Goal: Transaction & Acquisition: Purchase product/service

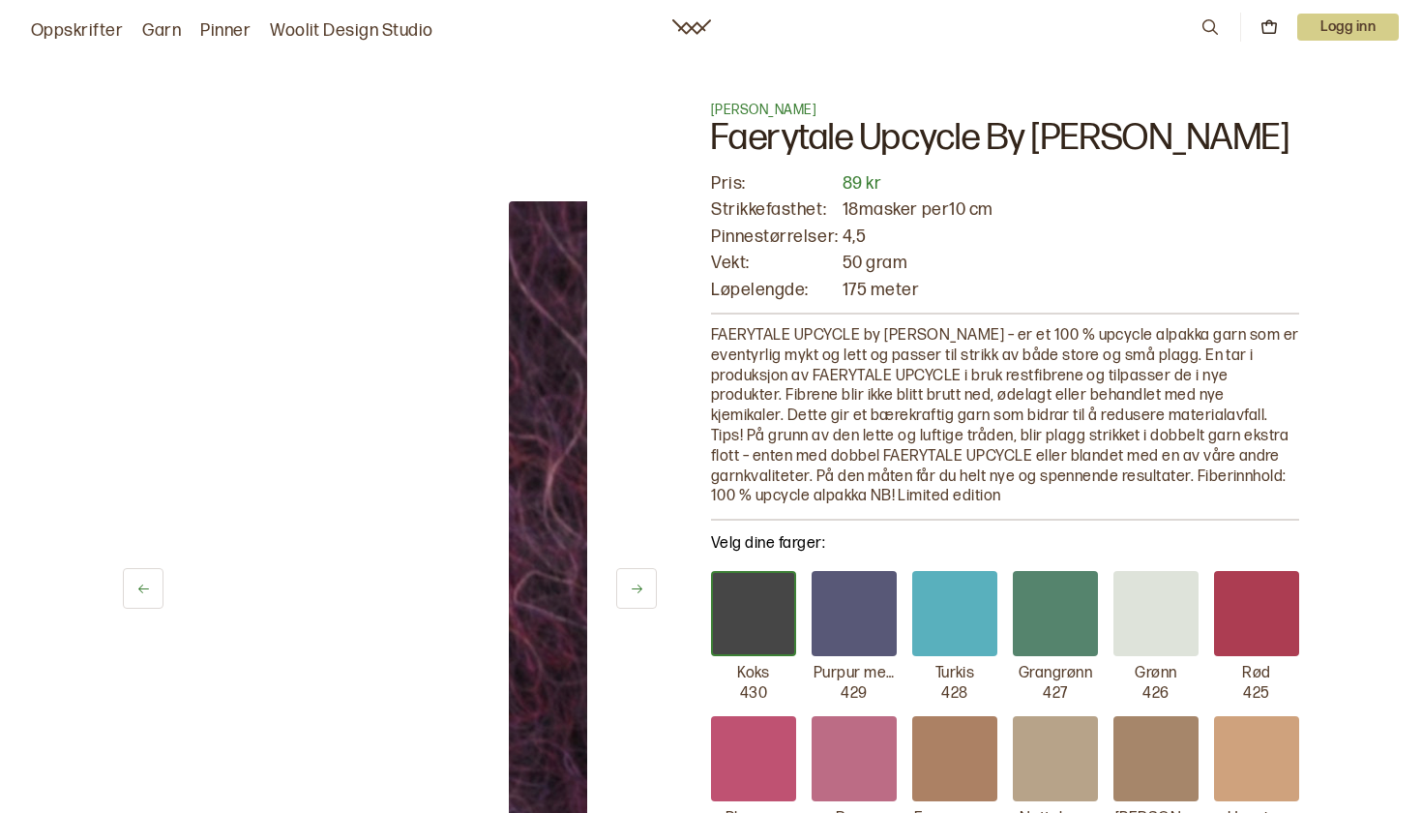
scroll to position [84, 0]
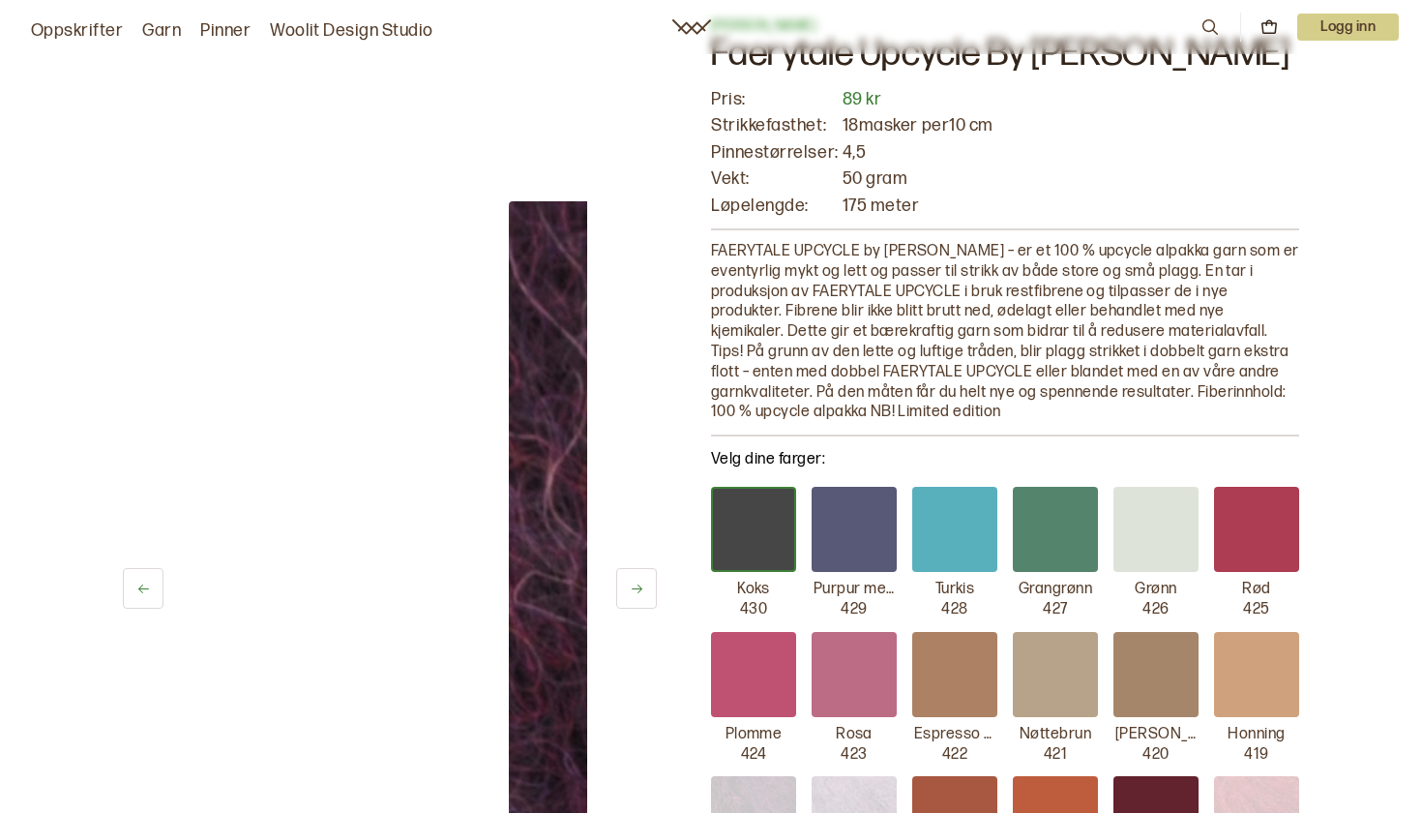
click at [1092, 525] on div at bounding box center [1055, 529] width 85 height 85
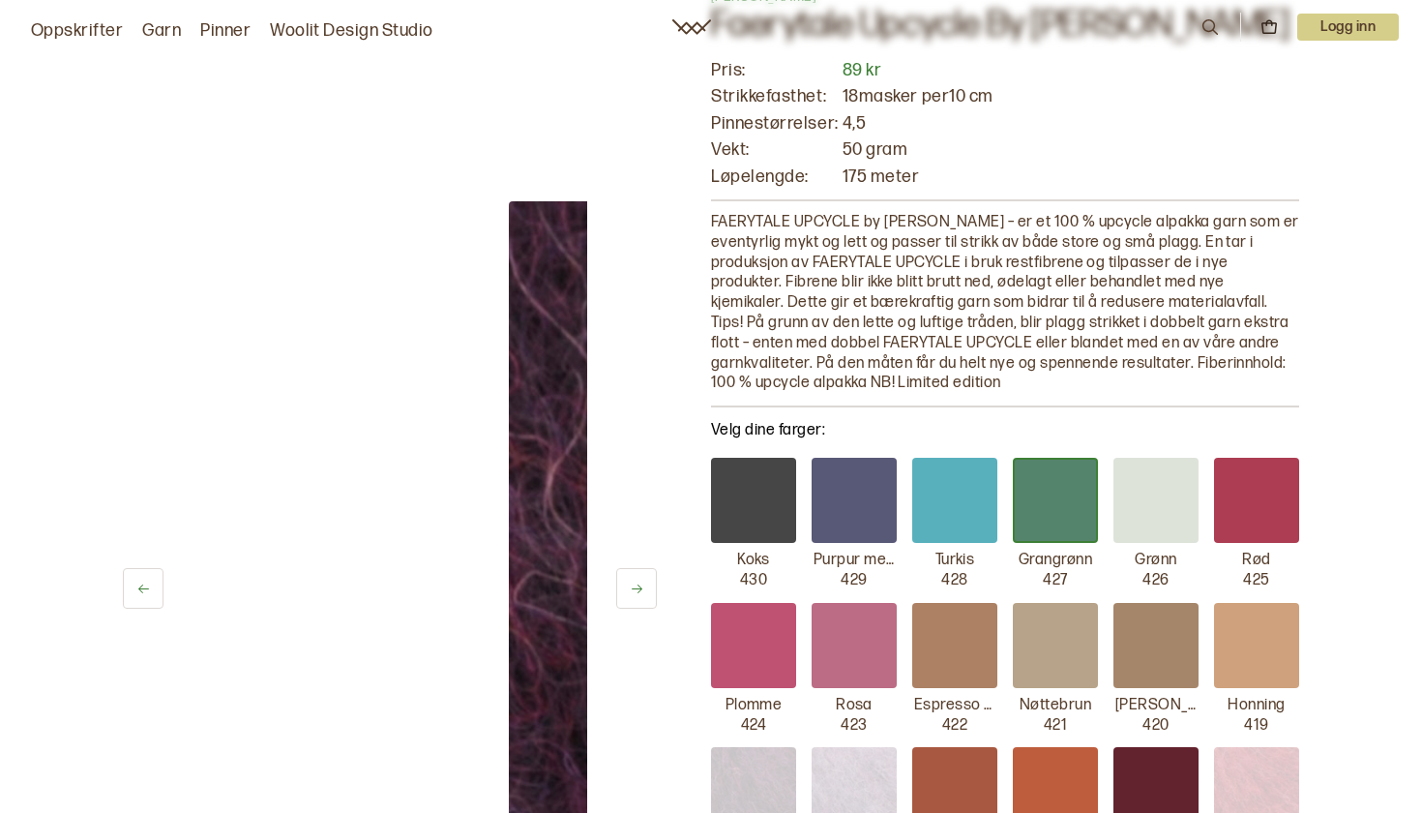
scroll to position [154, 0]
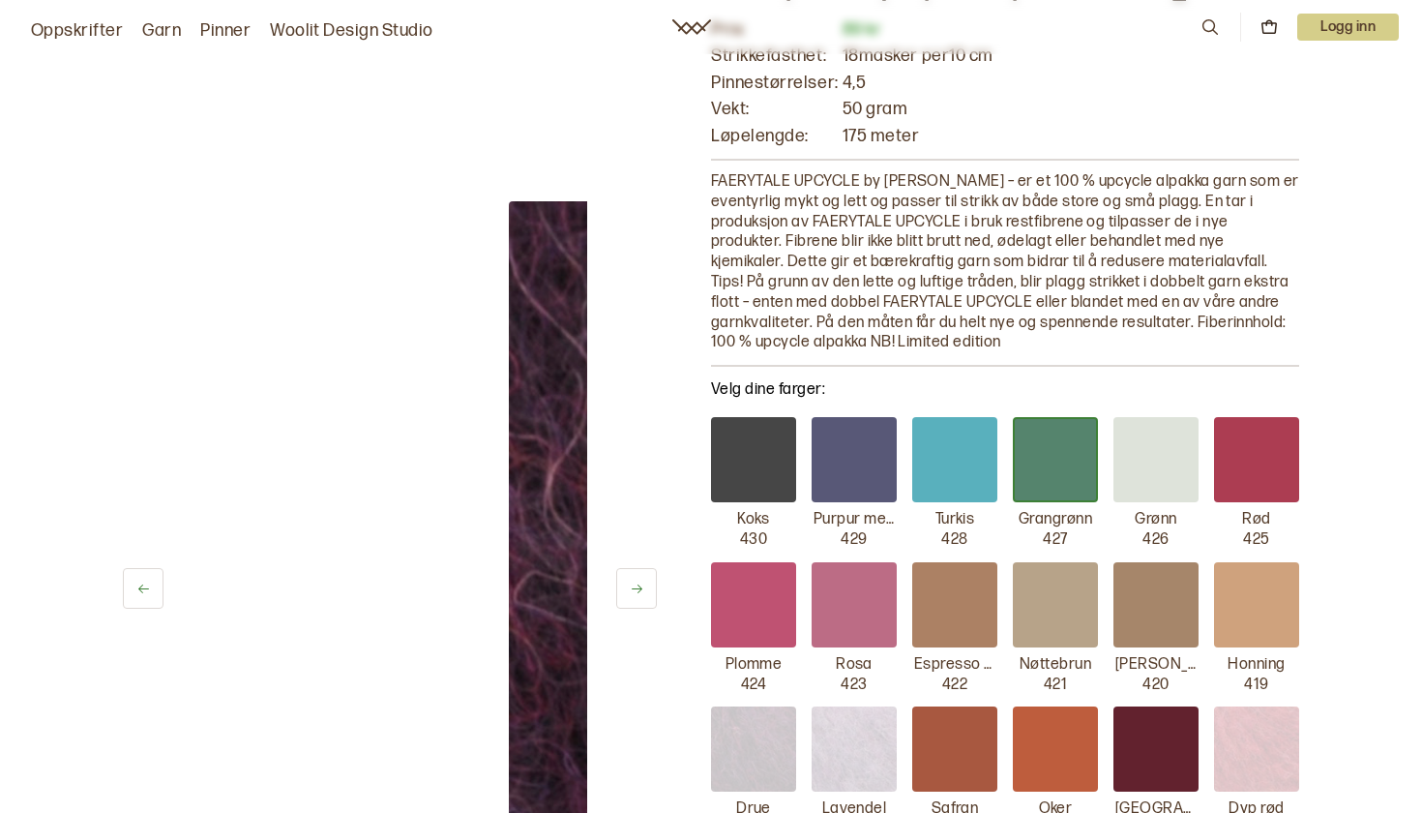
click at [961, 475] on div at bounding box center [954, 459] width 85 height 85
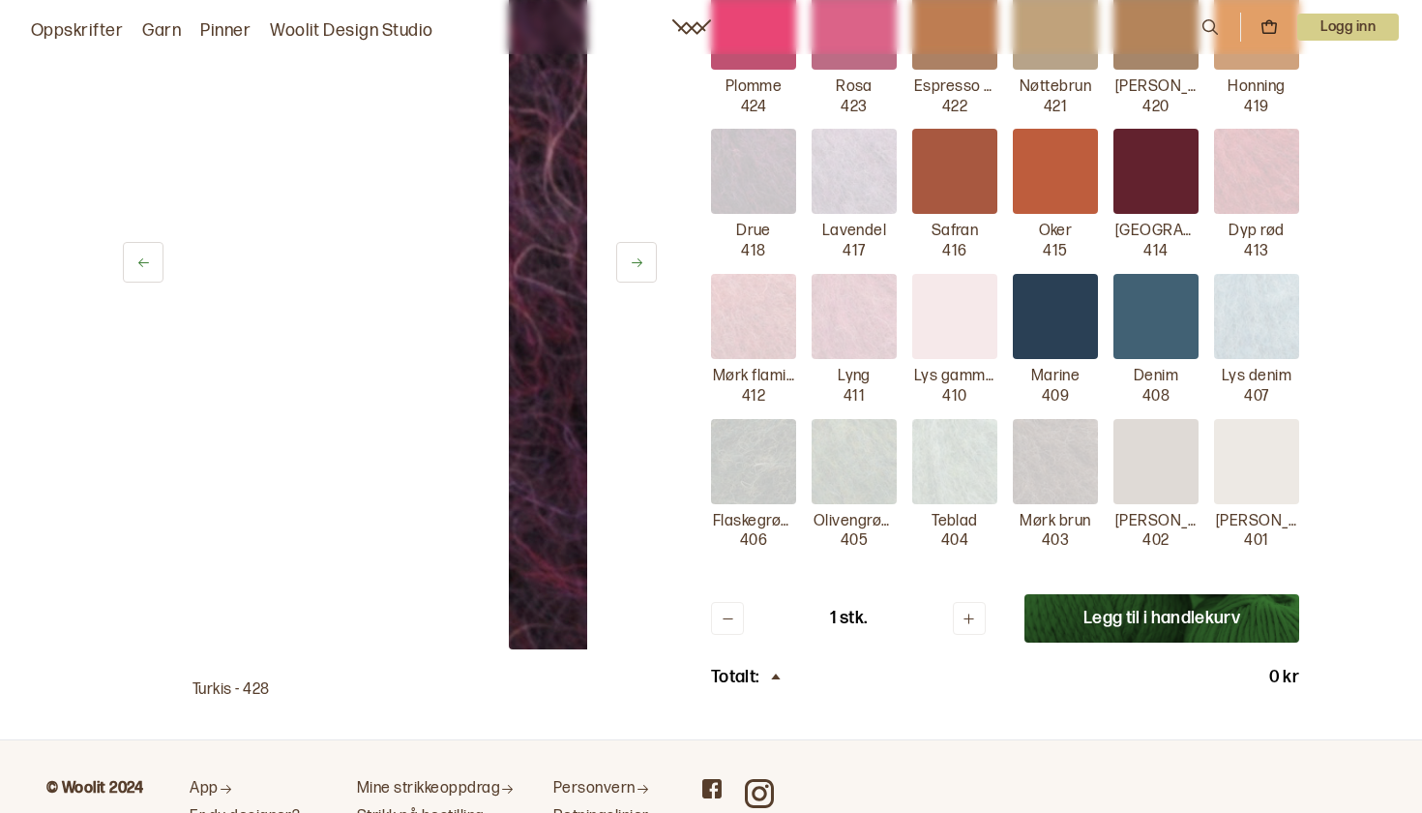
scroll to position [742, 0]
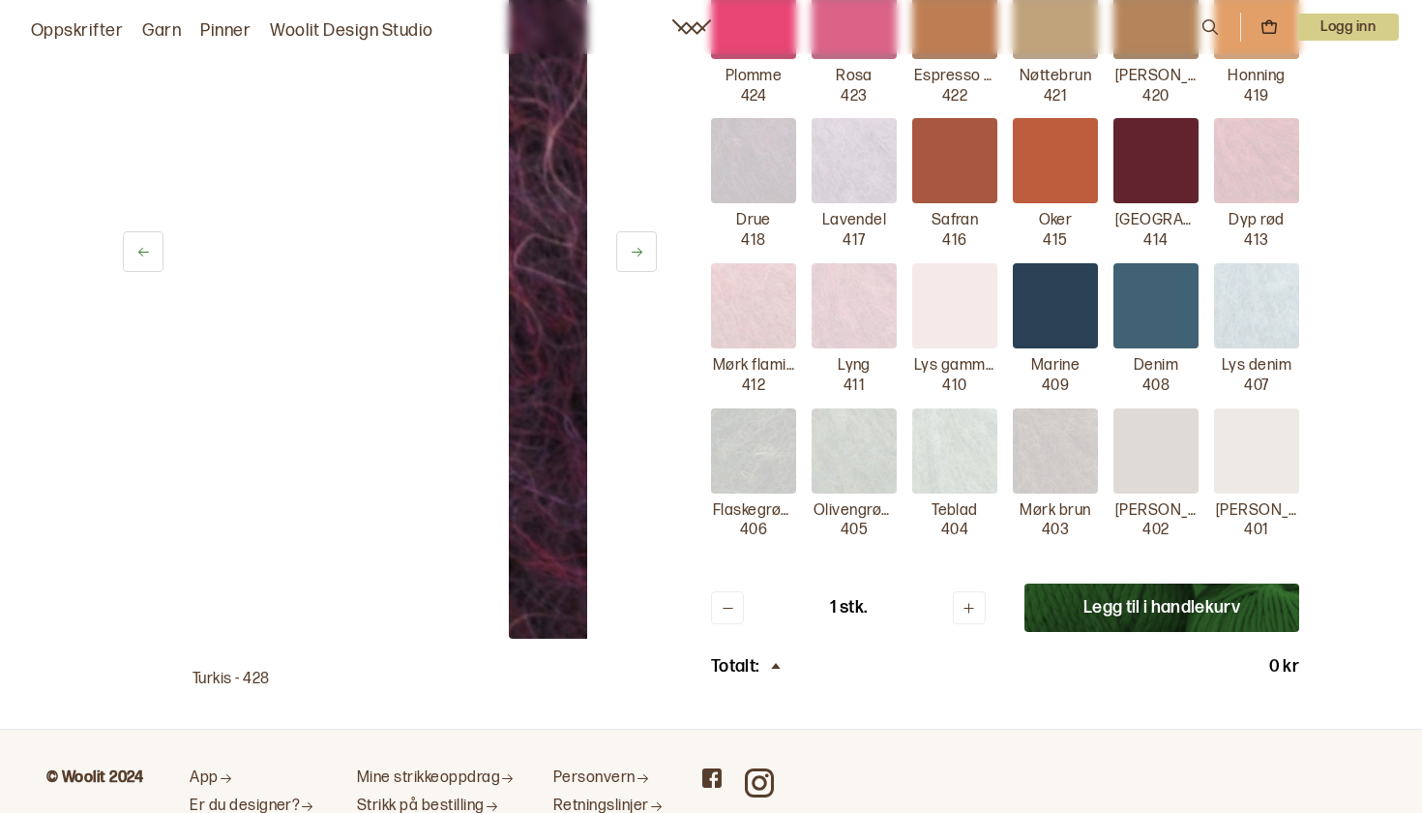
click at [1099, 593] on button "Legg til i handlekurv" at bounding box center [1162, 607] width 275 height 48
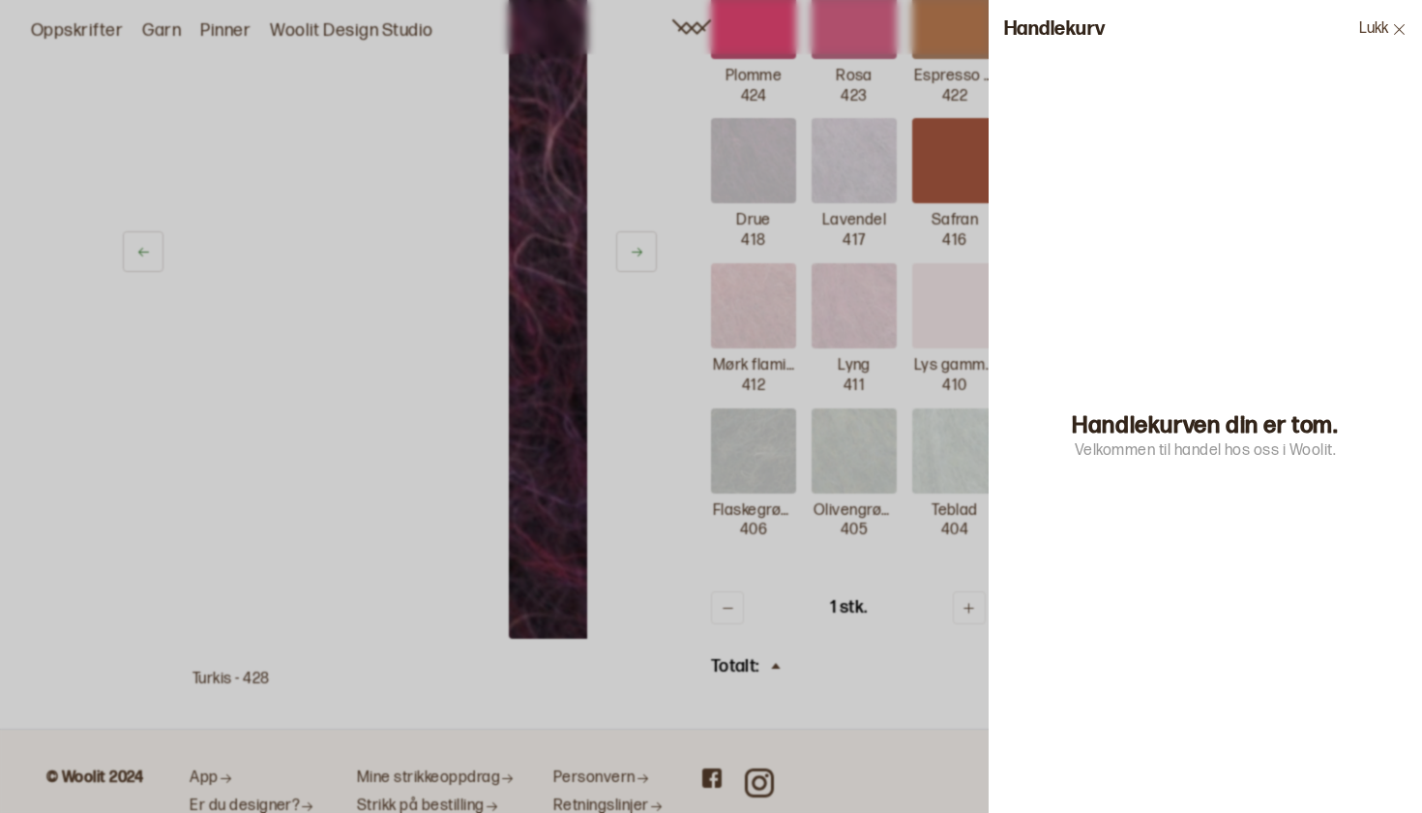
click at [938, 285] on div at bounding box center [711, 406] width 1422 height 813
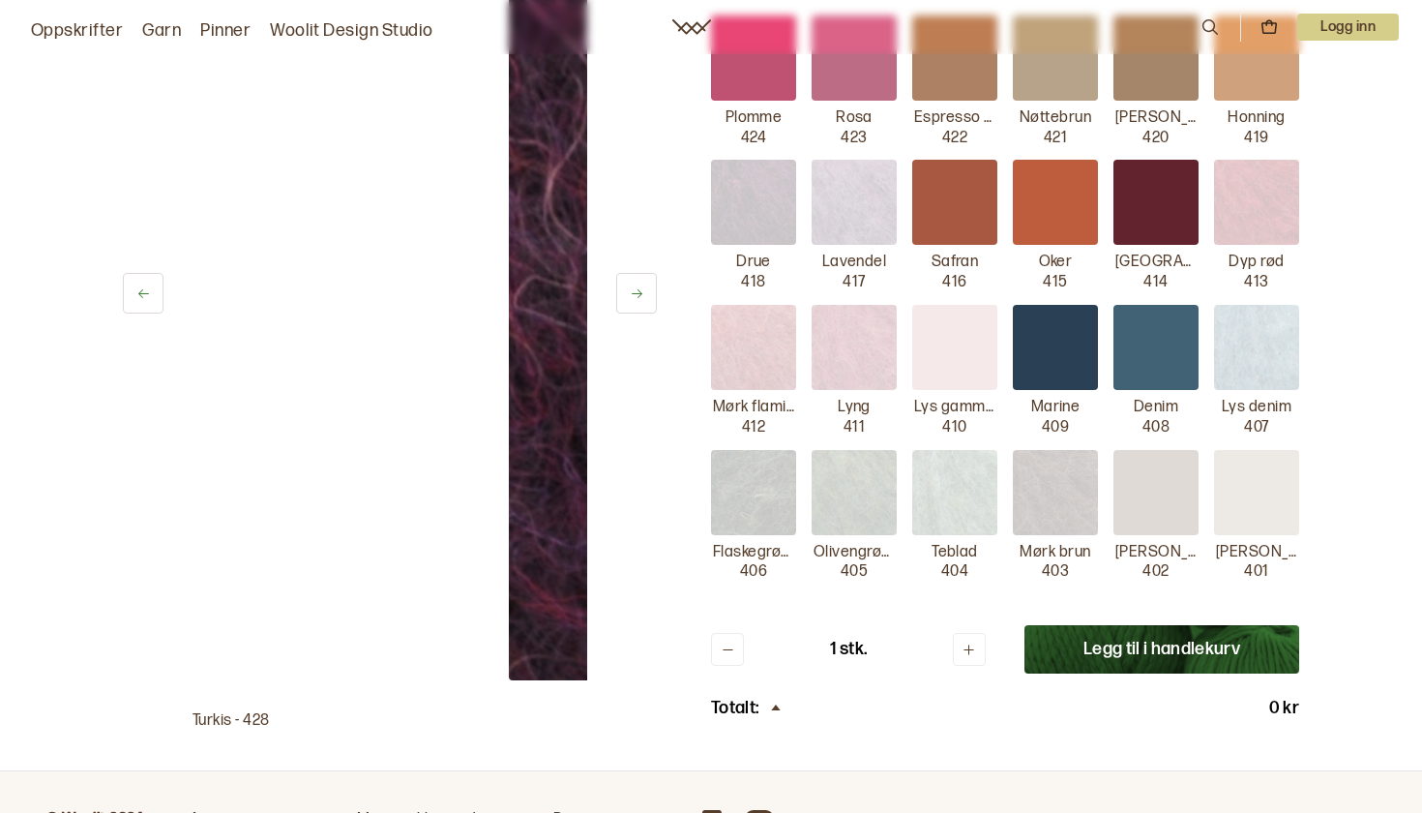
scroll to position [694, 0]
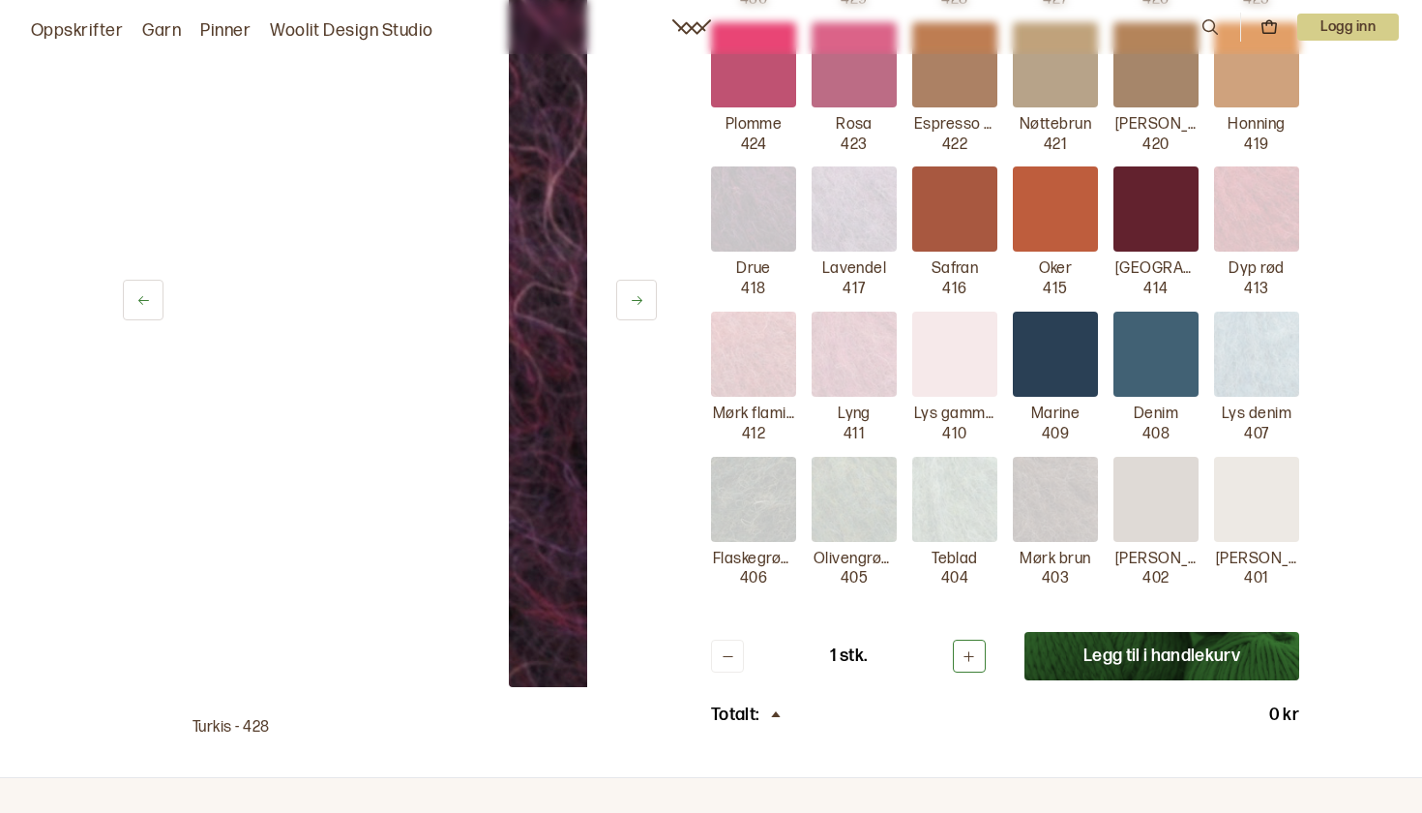
click at [980, 640] on button at bounding box center [969, 656] width 33 height 33
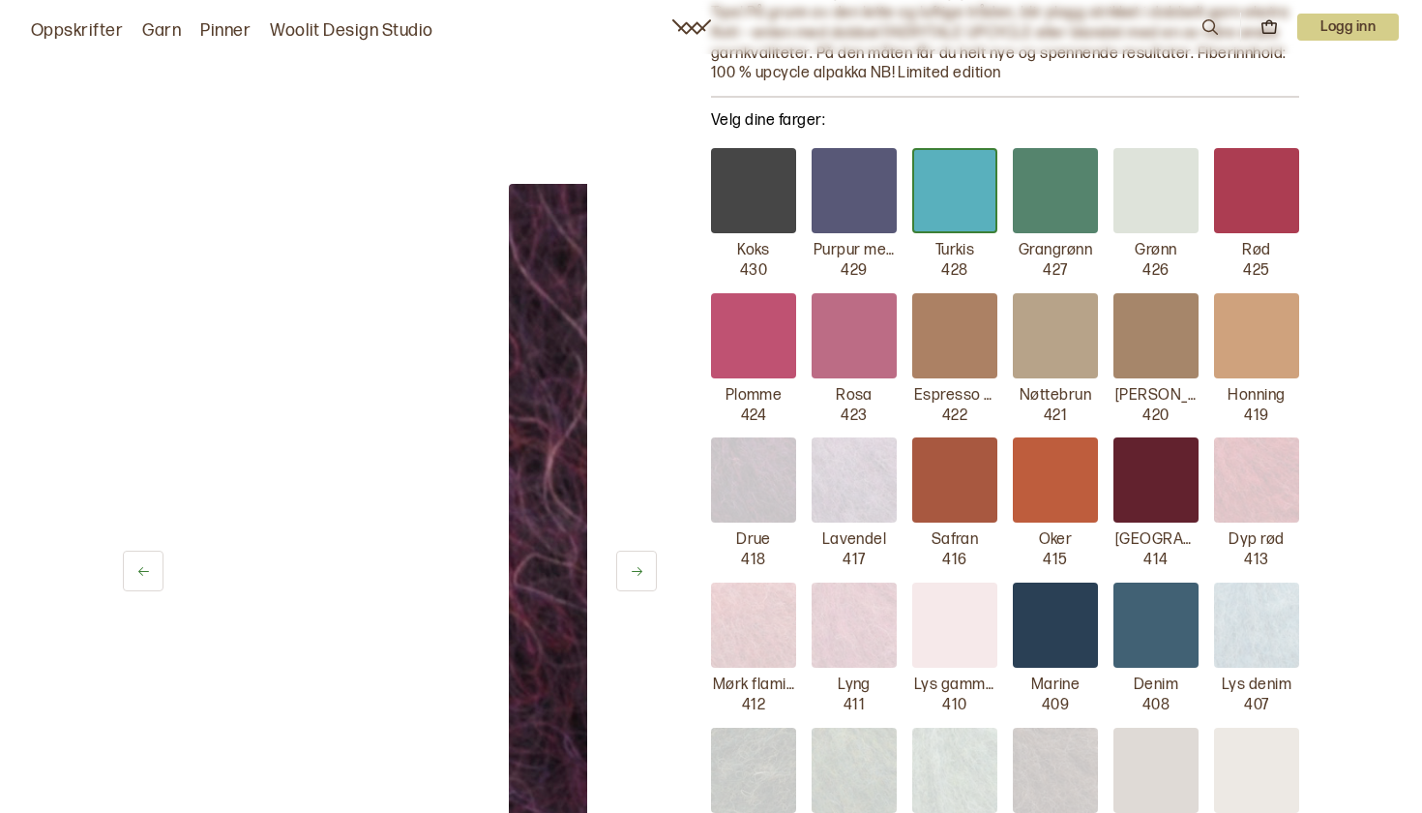
scroll to position [393, 0]
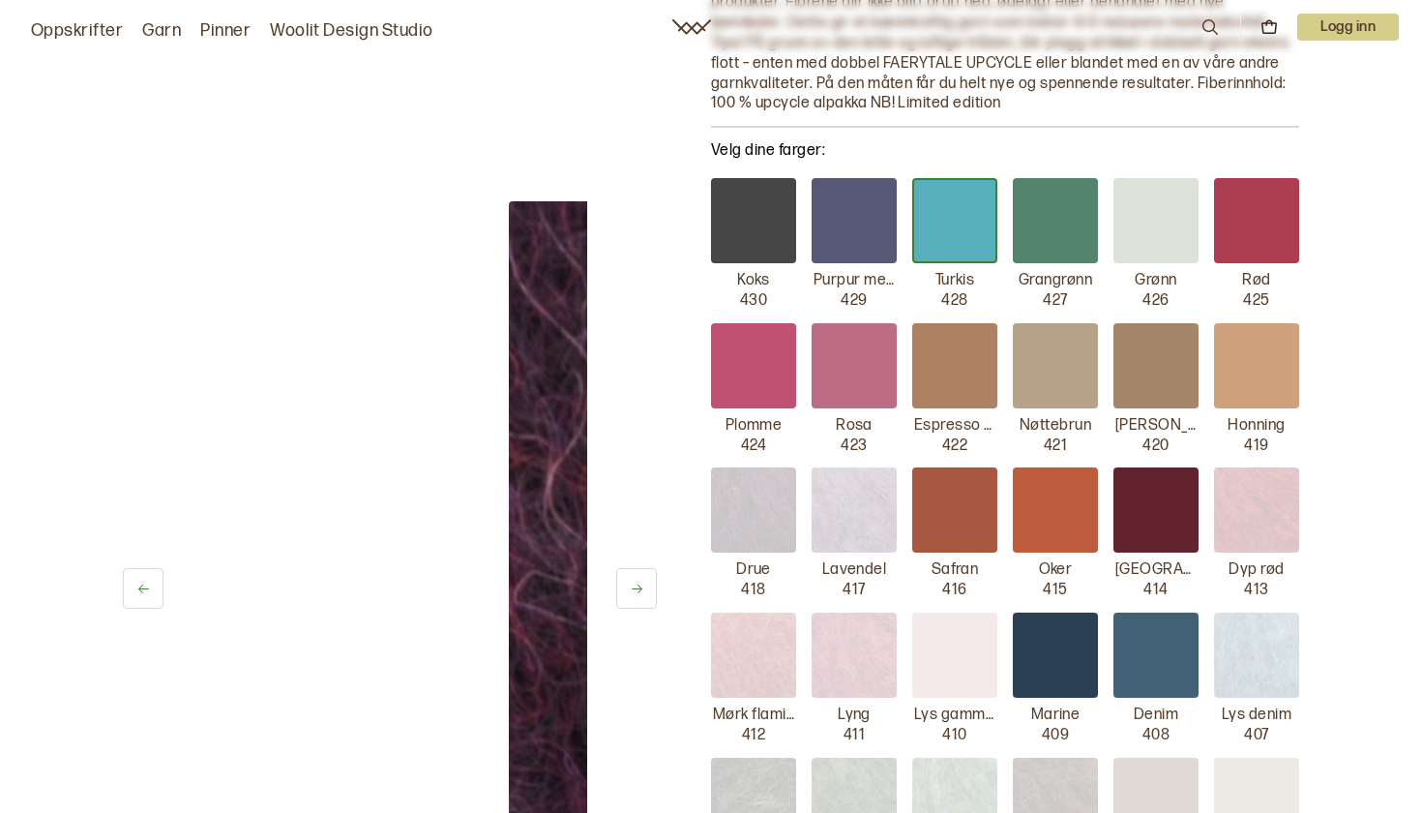
click at [1053, 224] on div at bounding box center [1055, 220] width 85 height 85
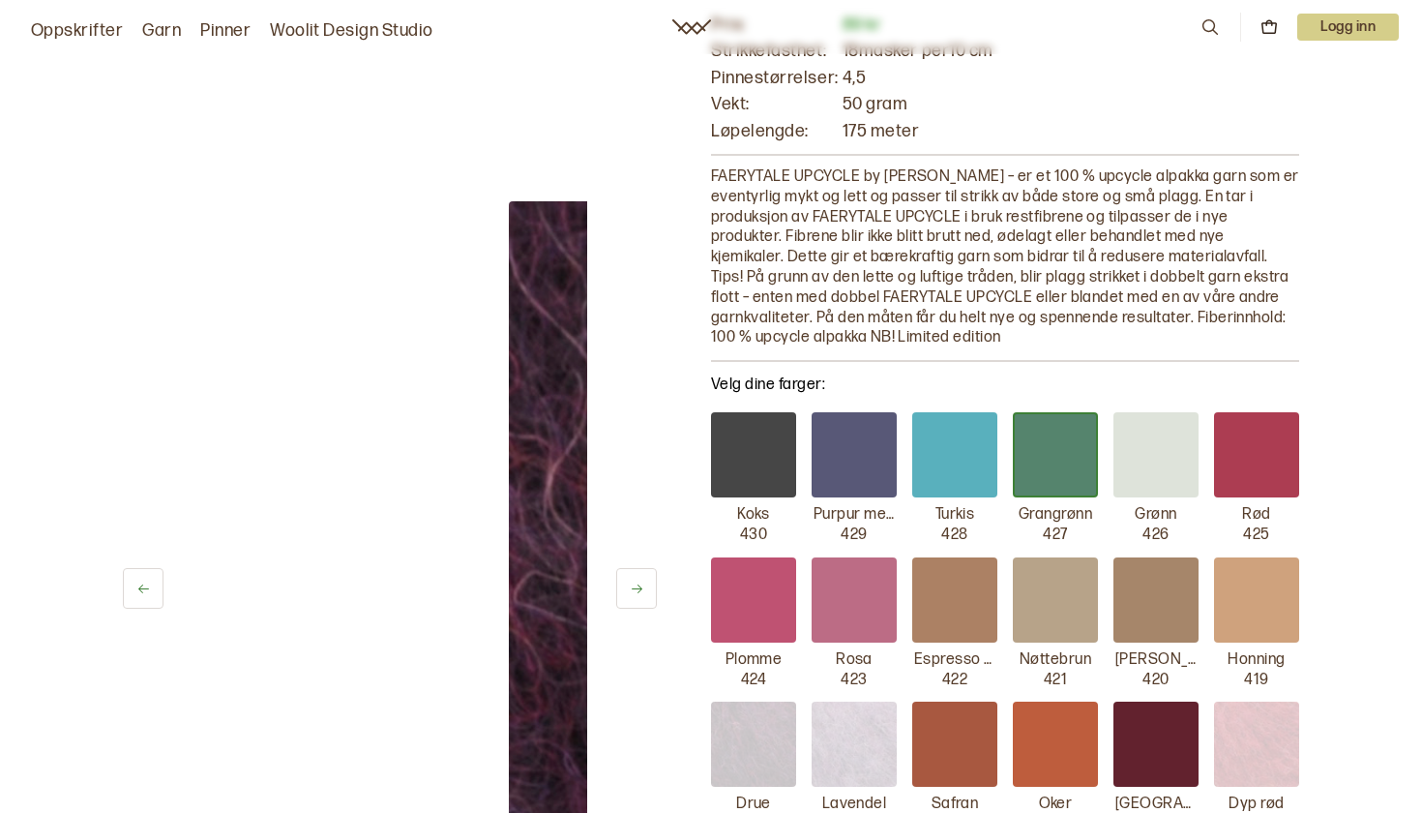
scroll to position [154, 0]
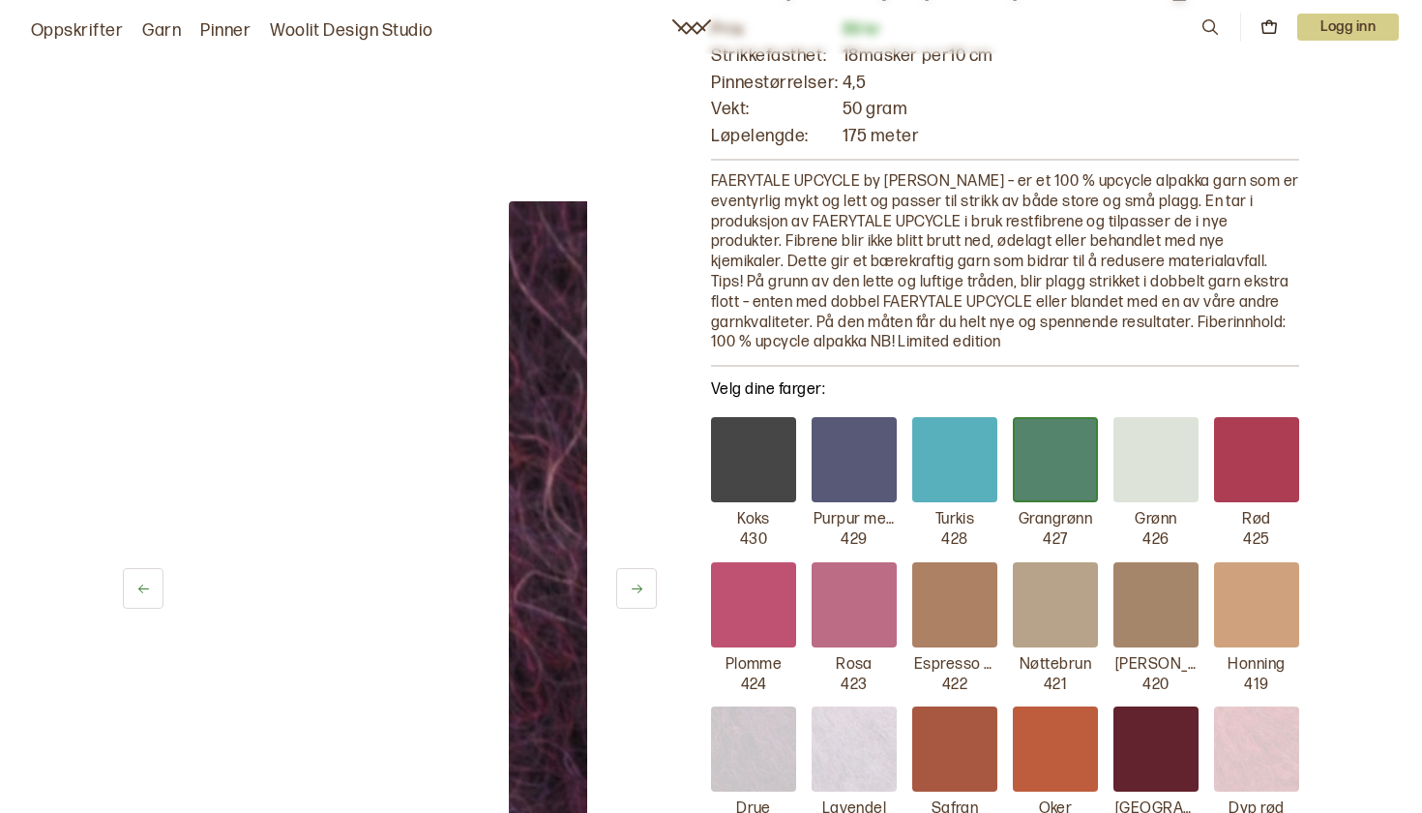
click at [626, 599] on button at bounding box center [636, 588] width 41 height 41
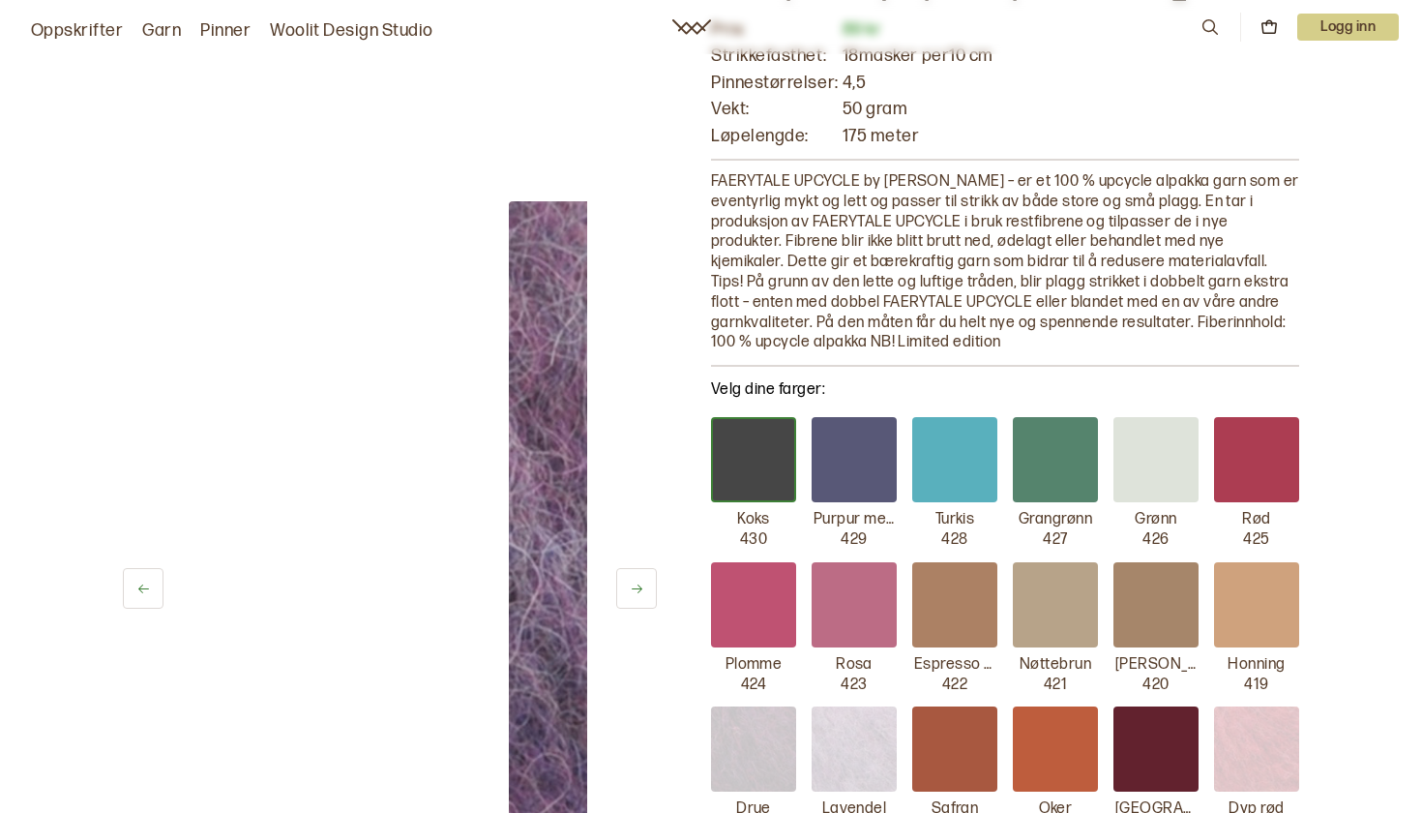
click at [626, 599] on button at bounding box center [636, 588] width 41 height 41
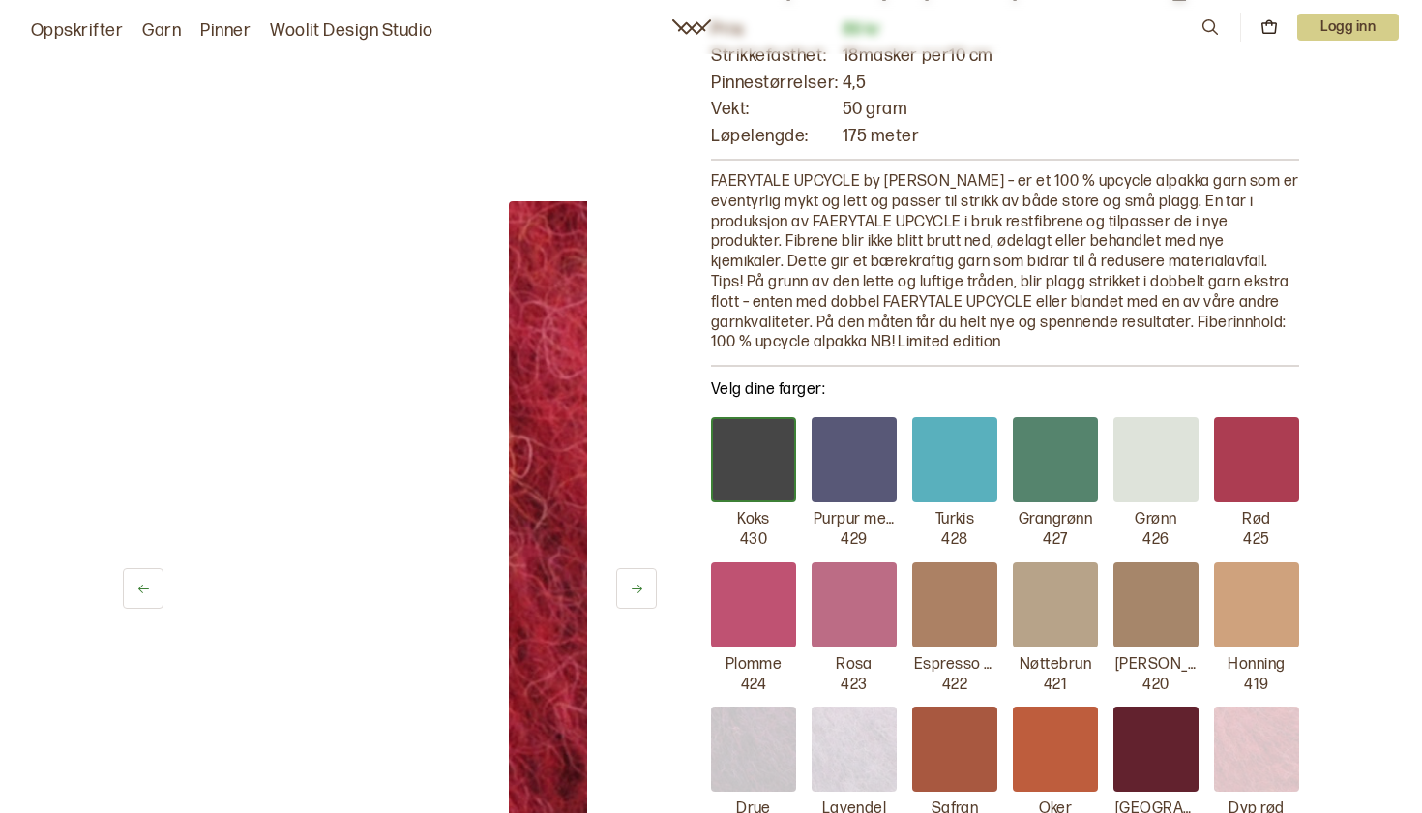
click at [626, 599] on button at bounding box center [636, 588] width 41 height 41
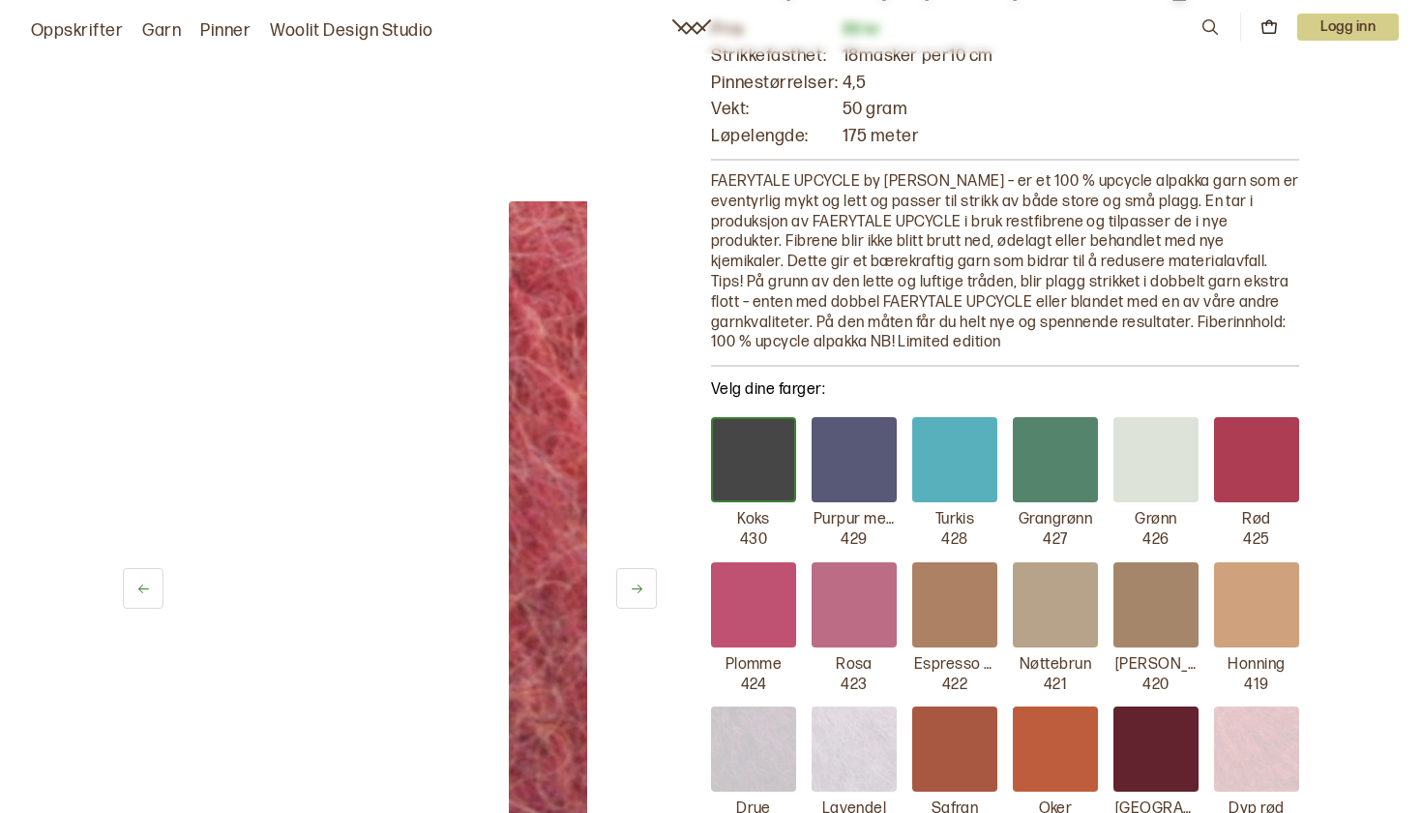
click at [626, 599] on button at bounding box center [636, 588] width 41 height 41
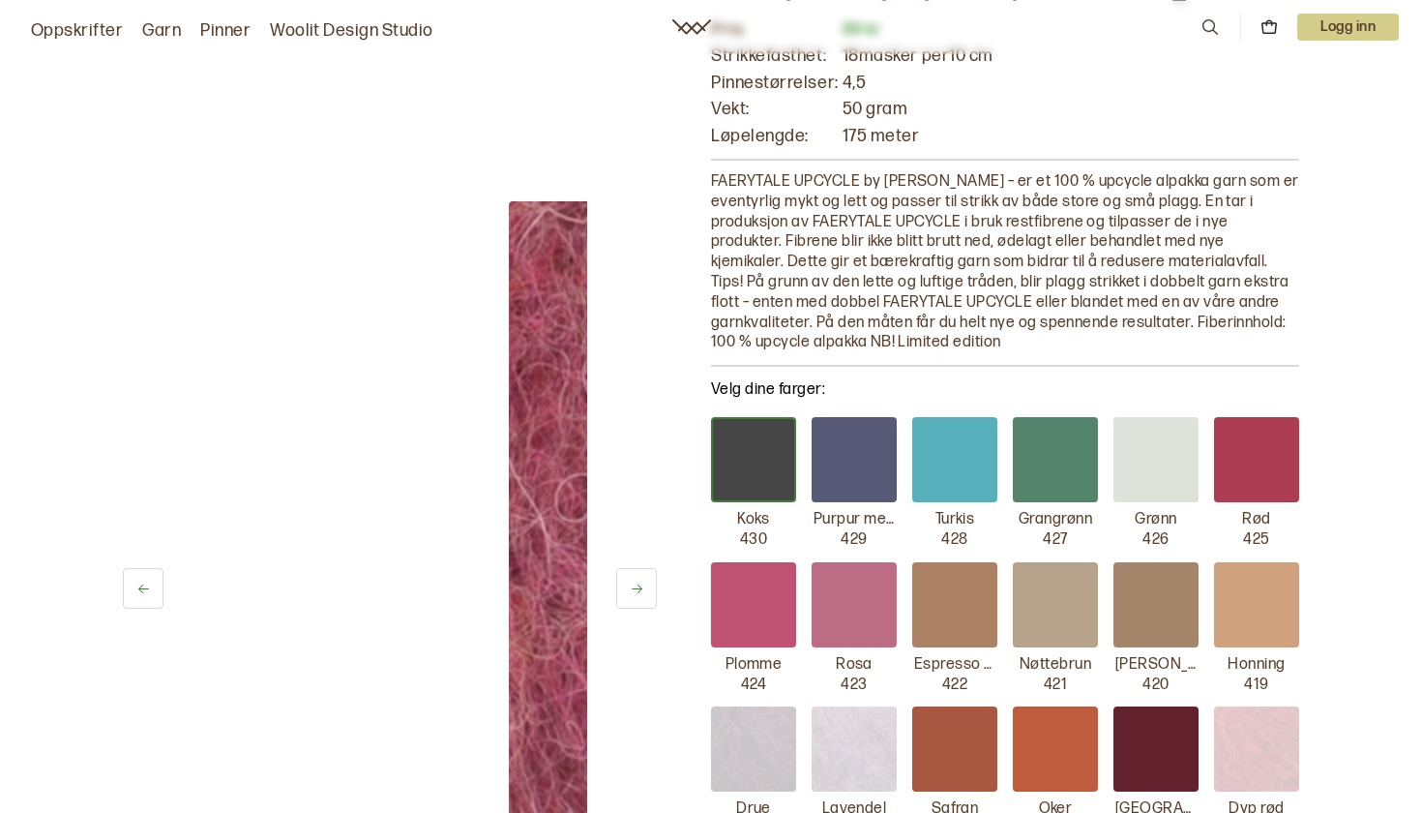
click at [626, 599] on button at bounding box center [636, 588] width 41 height 41
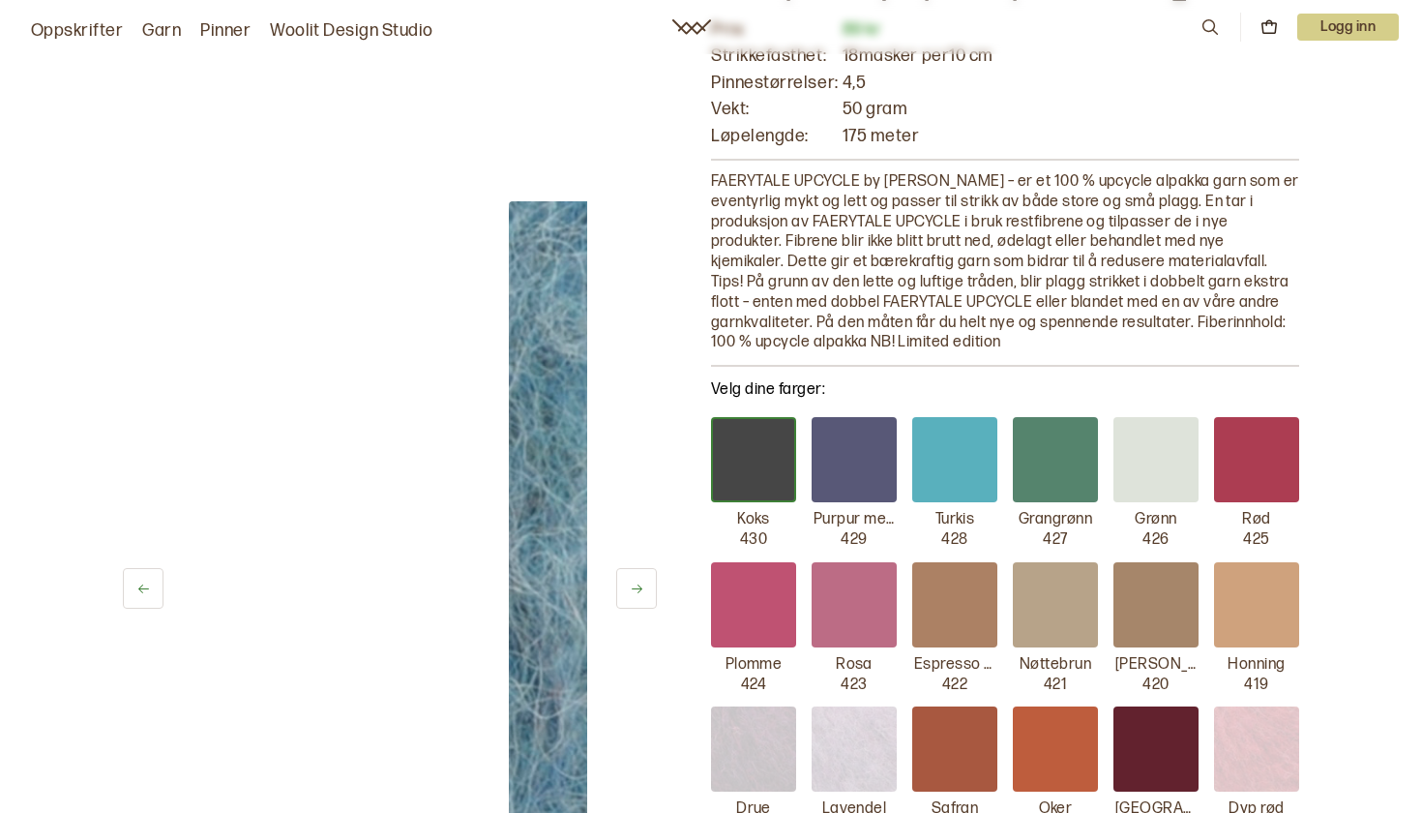
click at [1075, 475] on div at bounding box center [1055, 459] width 85 height 85
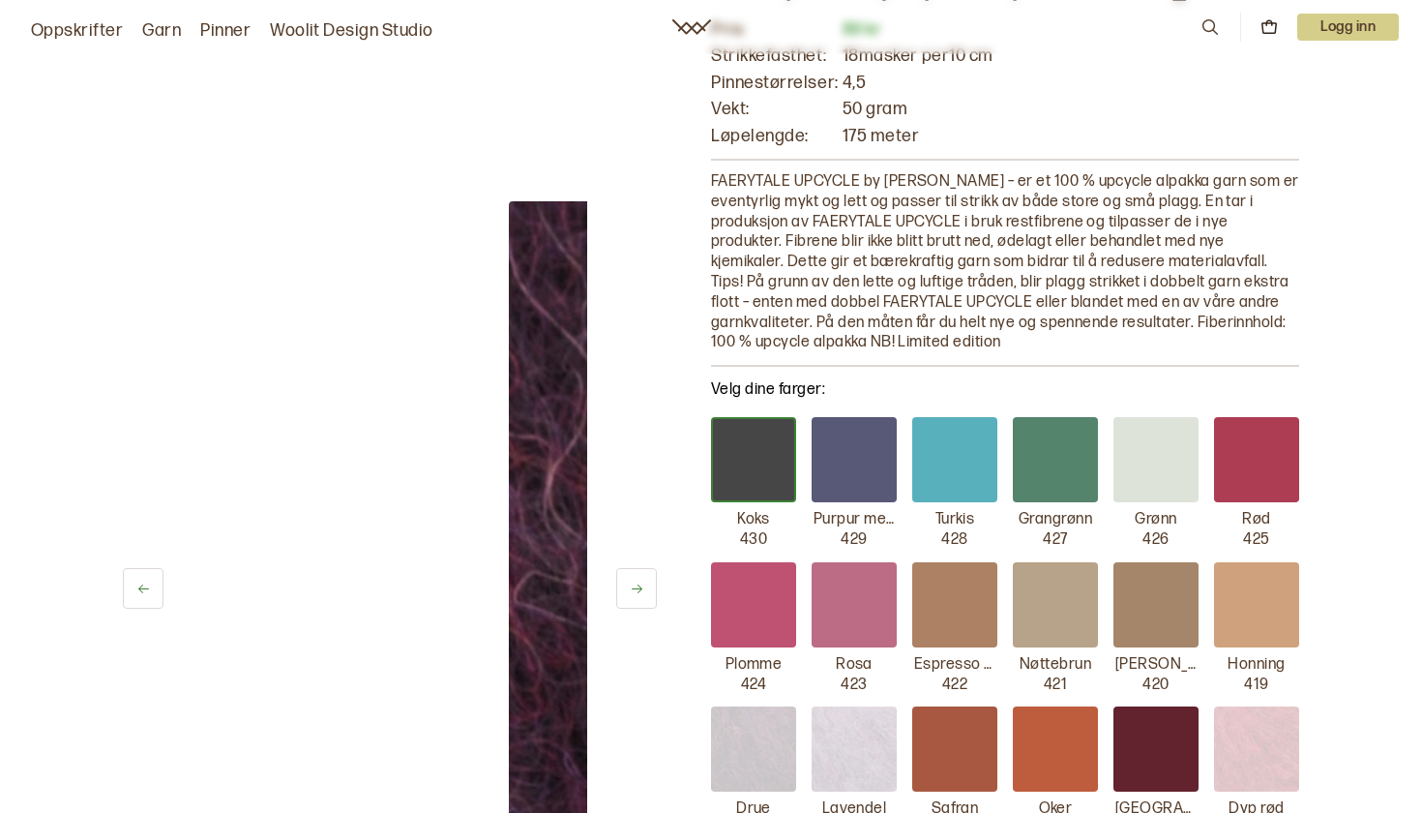
click at [946, 474] on div at bounding box center [954, 459] width 85 height 85
click at [852, 461] on div at bounding box center [854, 459] width 85 height 85
click at [1061, 449] on div at bounding box center [1055, 459] width 85 height 85
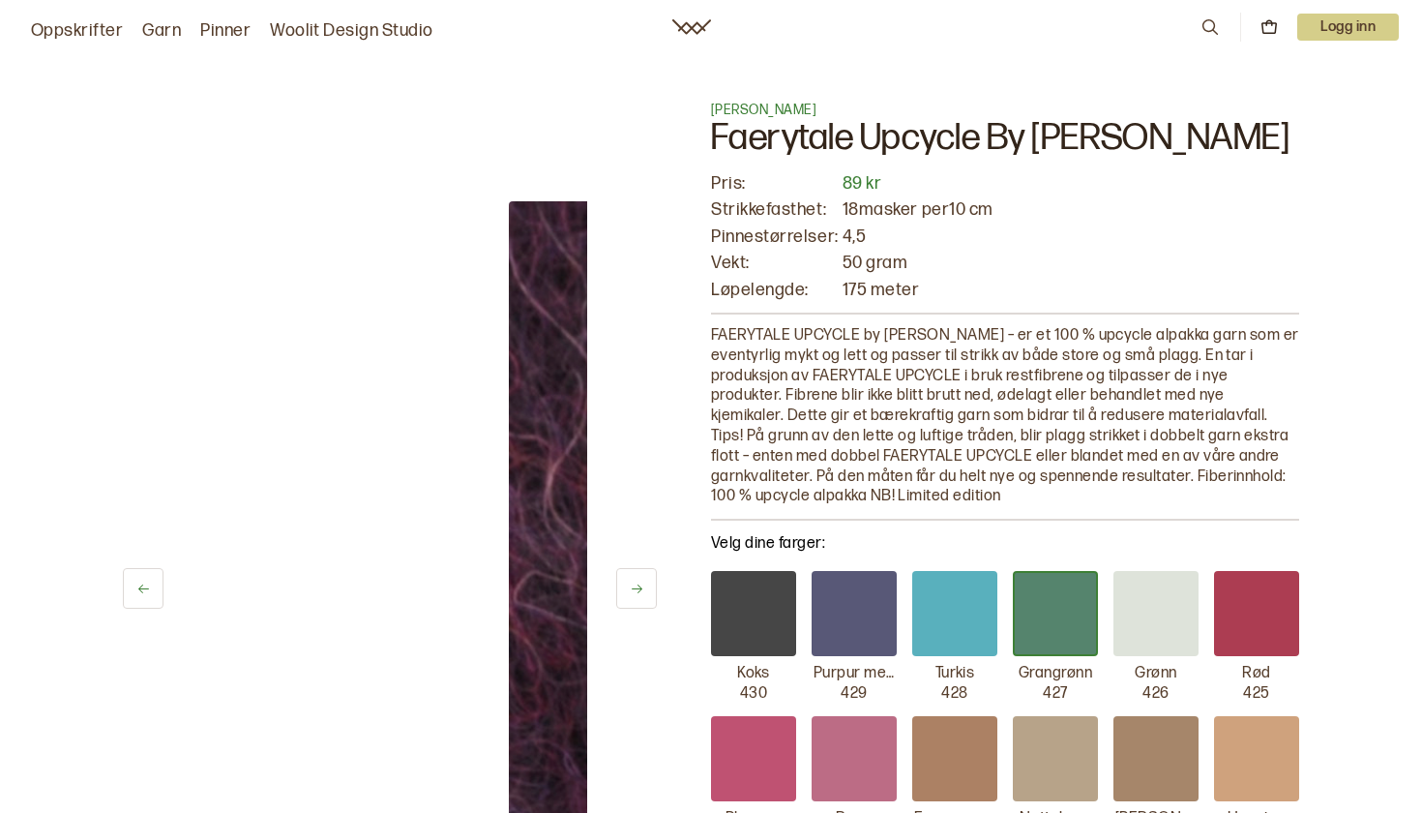
scroll to position [-3, 0]
